Goal: Task Accomplishment & Management: Manage account settings

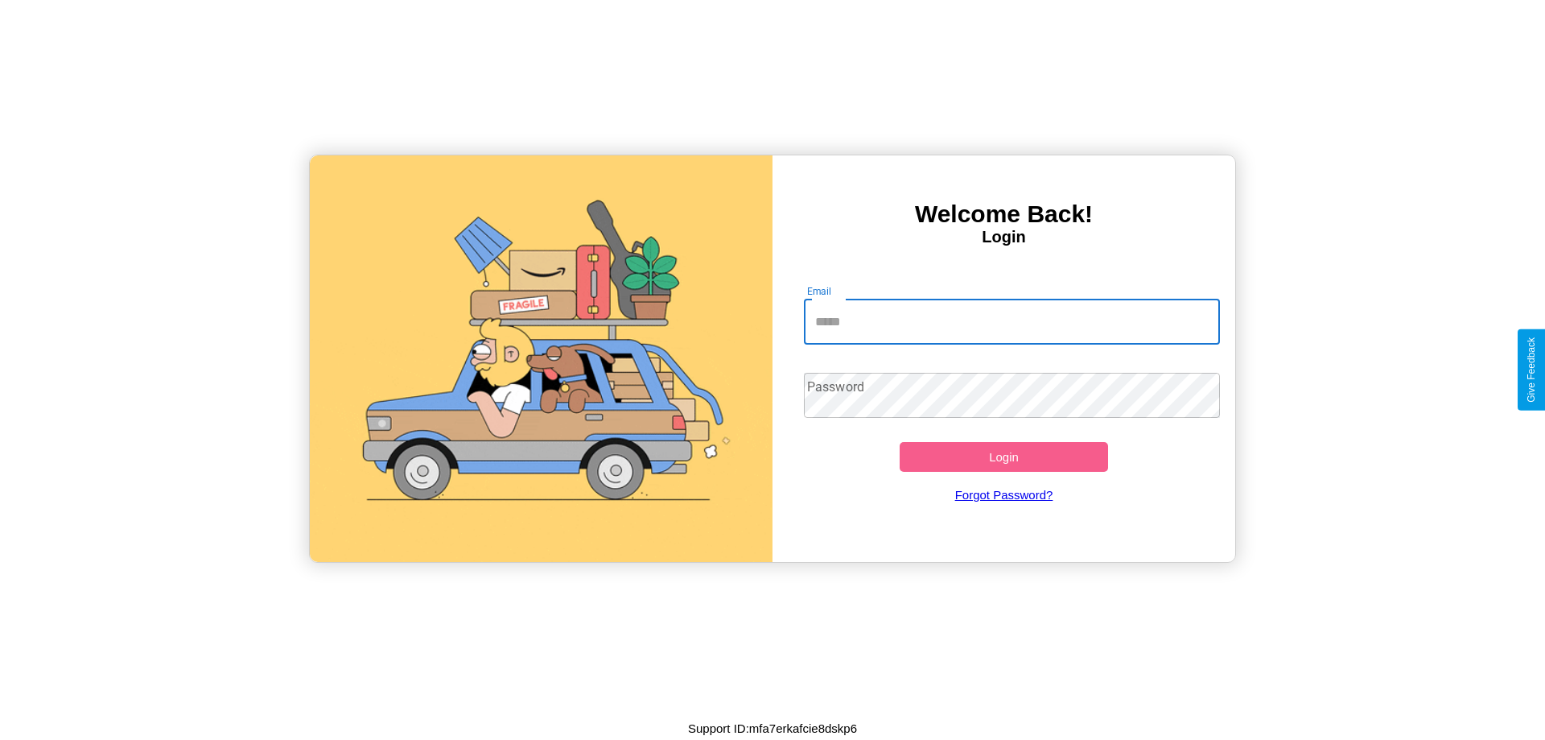
click at [1012, 321] on input "Email" at bounding box center [1012, 321] width 417 height 45
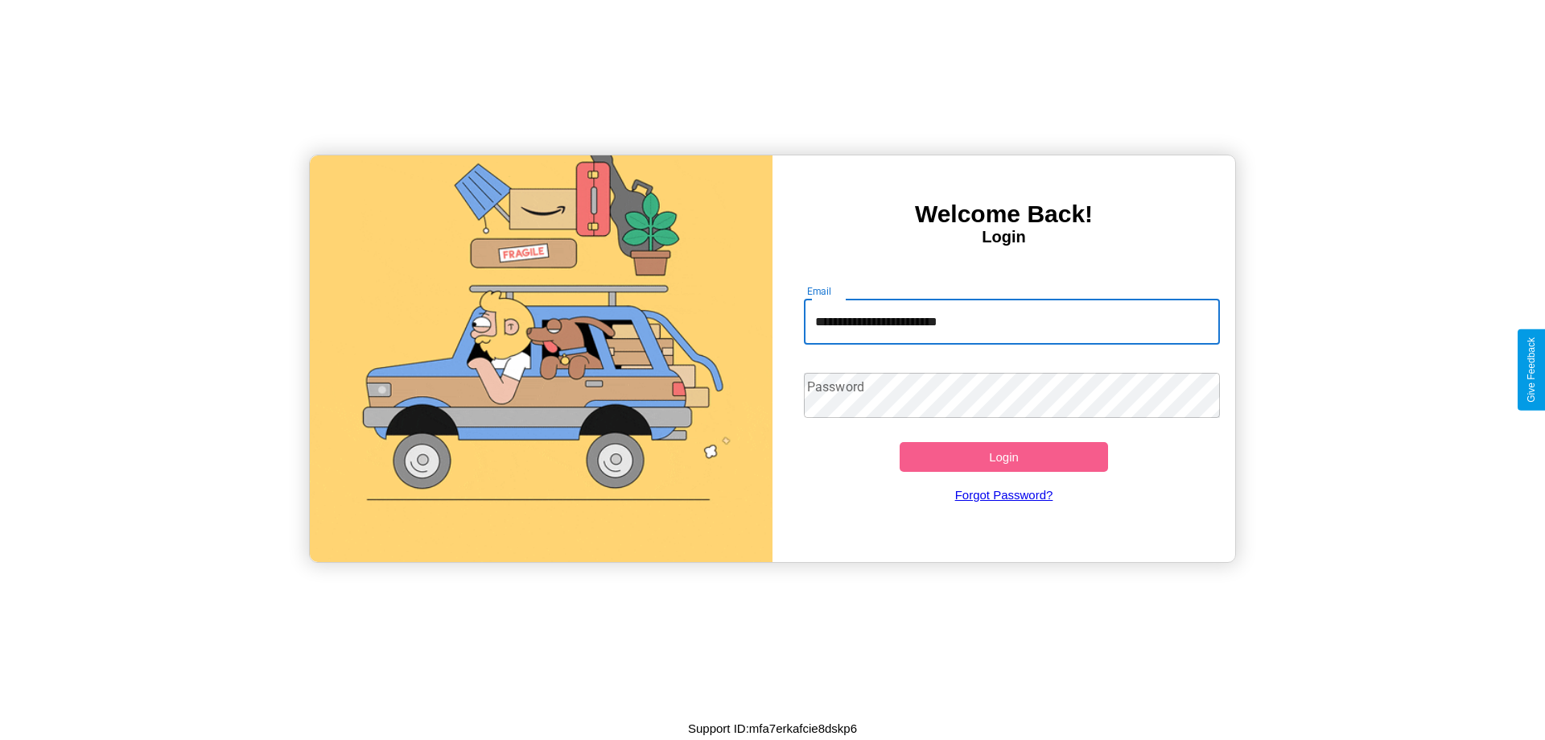
type input "**********"
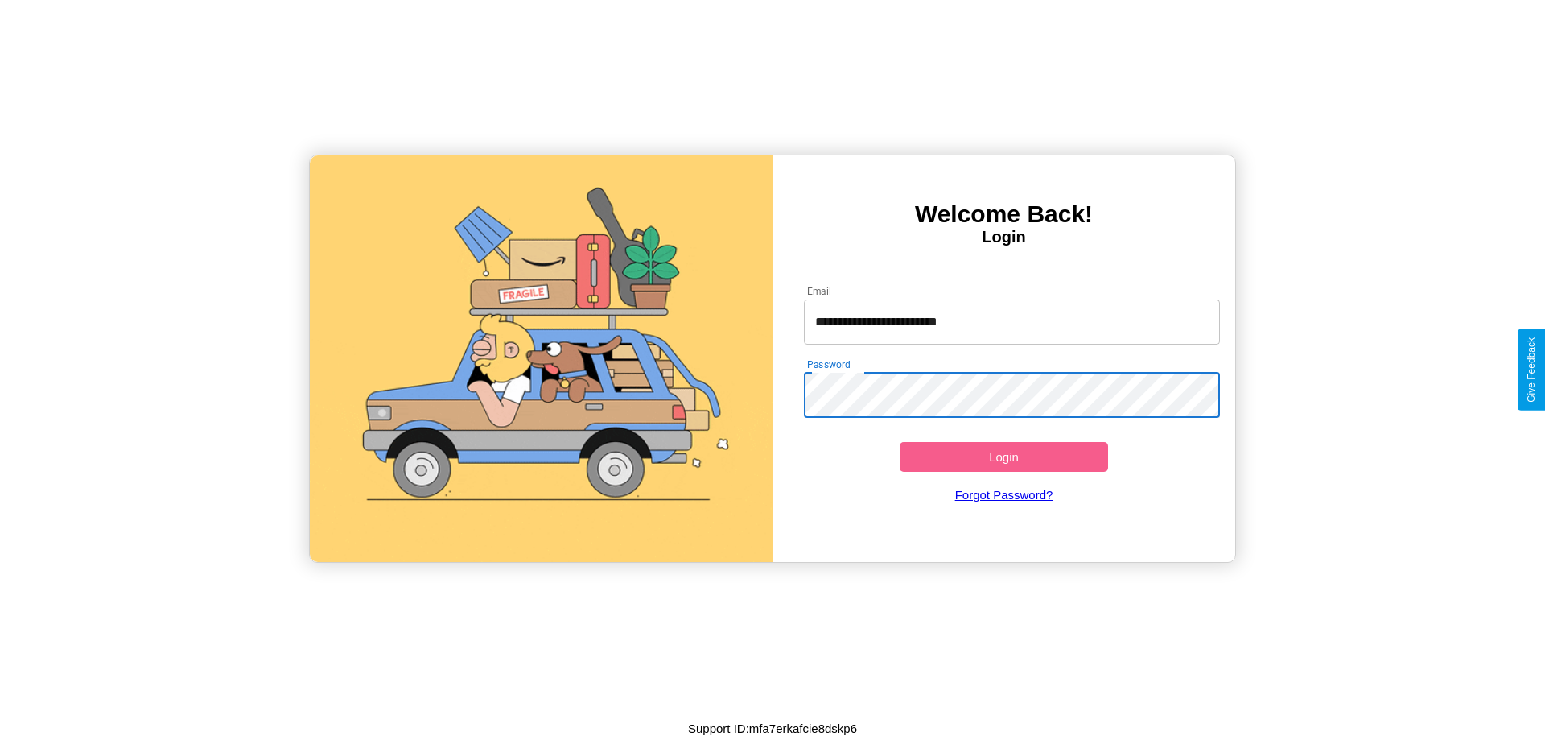
click at [1004, 456] on button "Login" at bounding box center [1004, 457] width 208 height 30
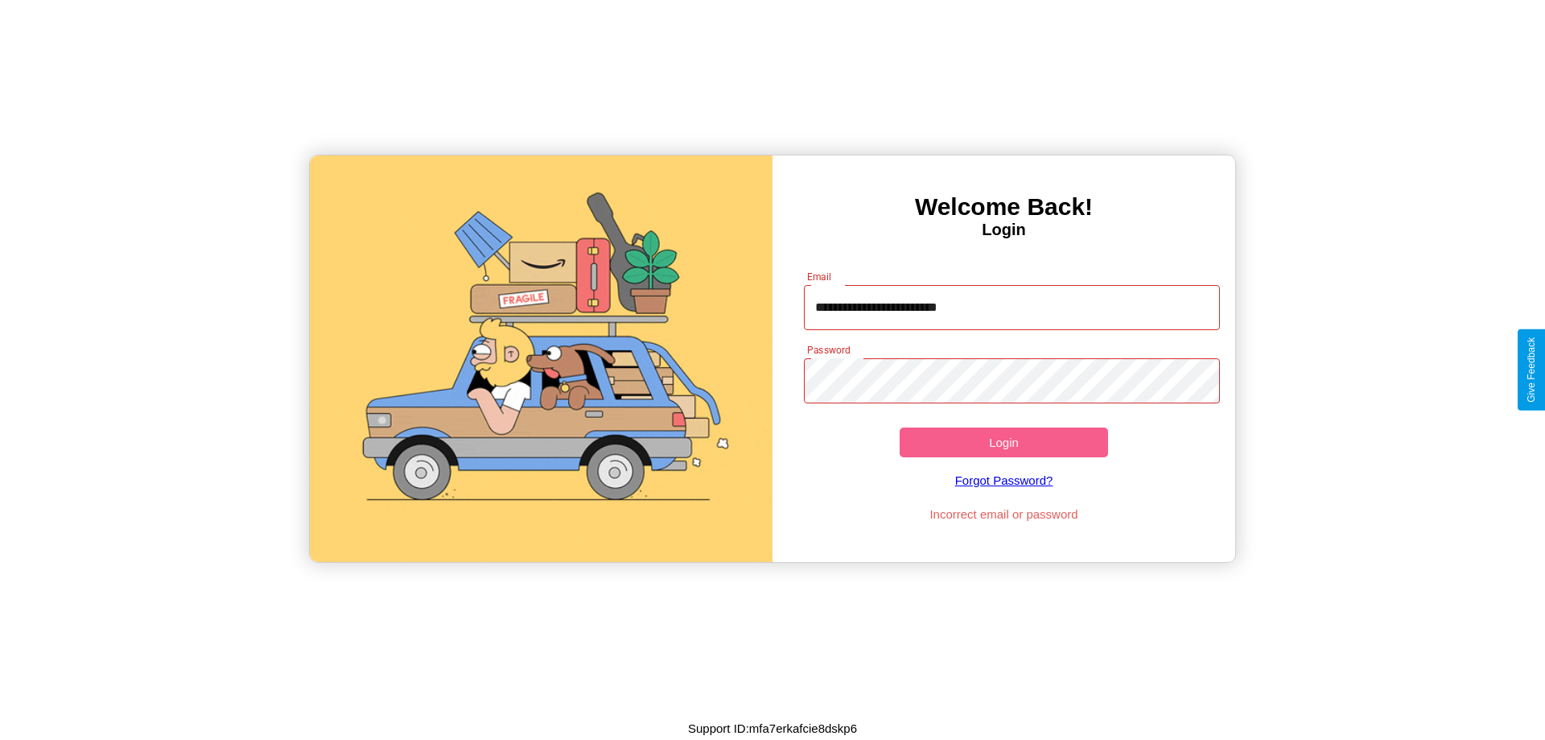
click at [1004, 442] on button "Login" at bounding box center [1004, 442] width 208 height 30
